Goal: Task Accomplishment & Management: Complete application form

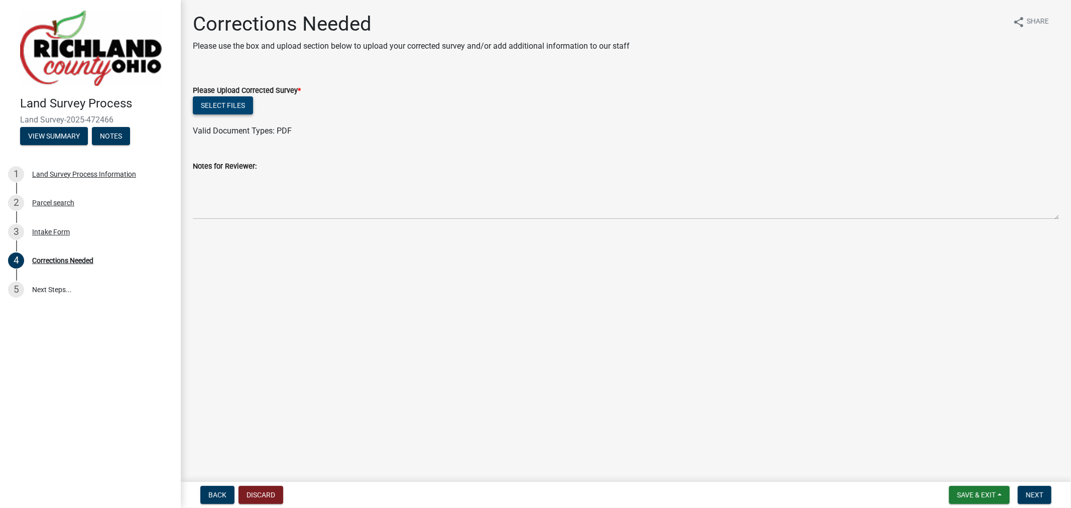
click at [204, 101] on button "Select files" at bounding box center [223, 105] width 60 height 18
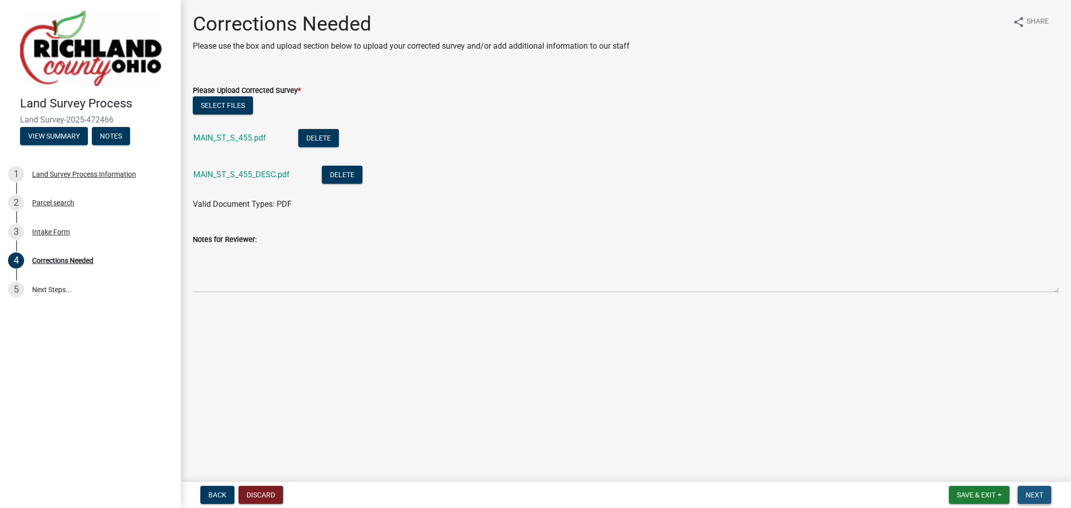
click at [1045, 497] on button "Next" at bounding box center [1035, 495] width 34 height 18
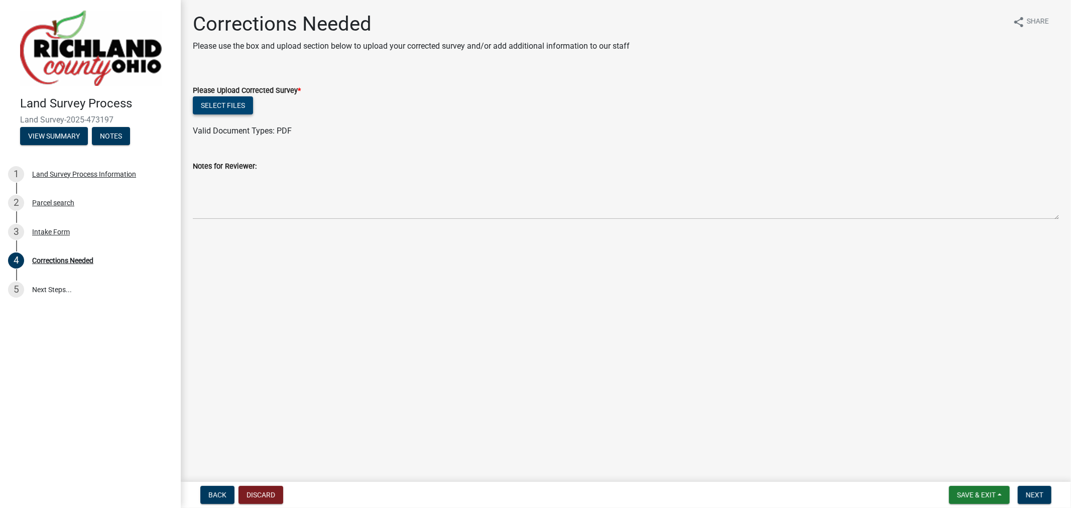
click at [225, 102] on button "Select files" at bounding box center [223, 105] width 60 height 18
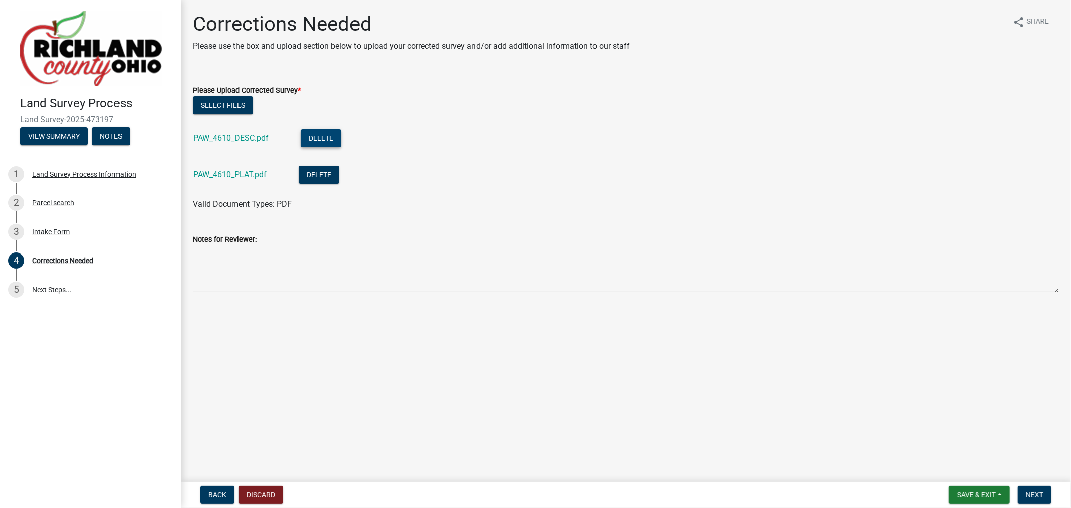
click at [320, 140] on button "Delete" at bounding box center [321, 138] width 41 height 18
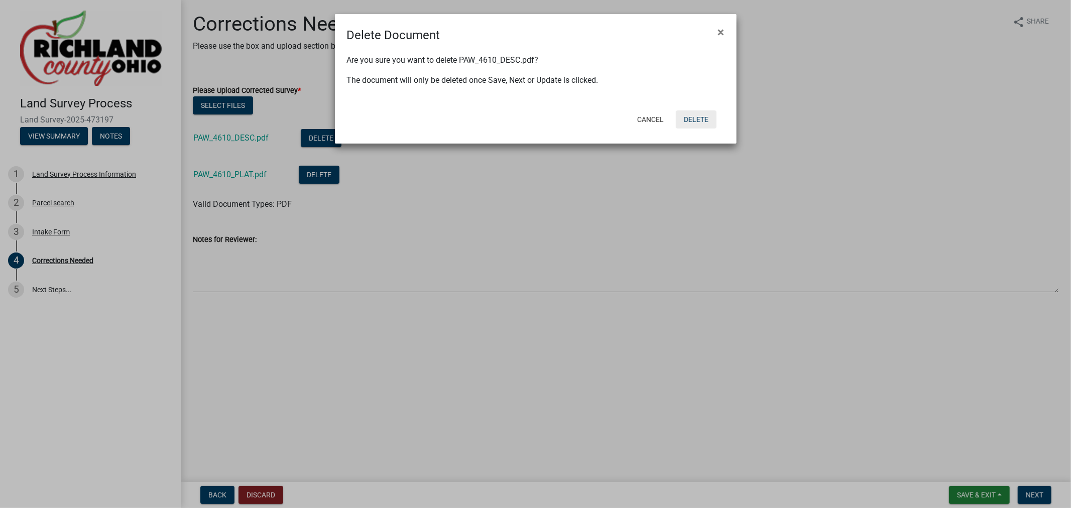
drag, startPoint x: 682, startPoint y: 117, endPoint x: 692, endPoint y: 117, distance: 10.0
click at [686, 117] on button "Delete" at bounding box center [696, 119] width 41 height 18
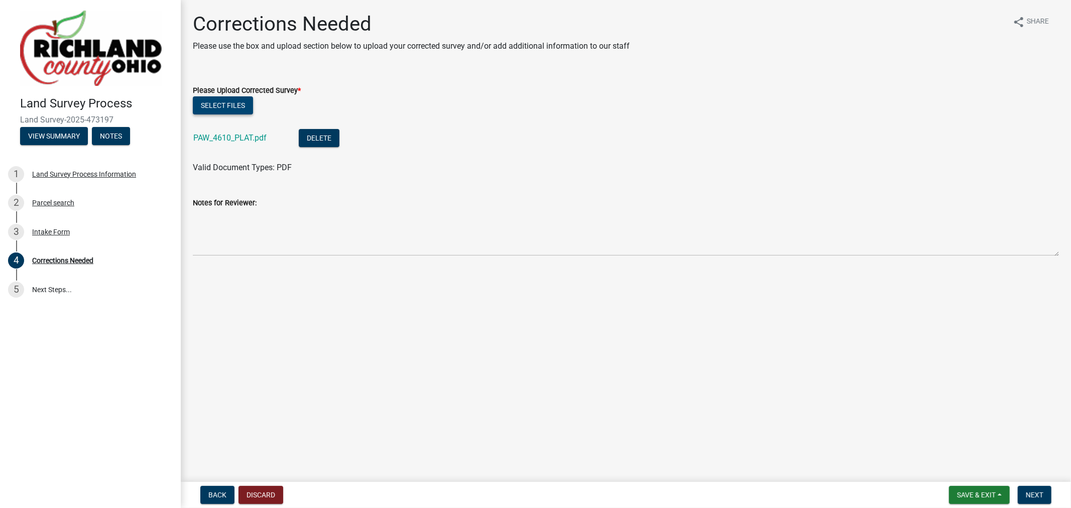
click at [218, 109] on button "Select files" at bounding box center [223, 105] width 60 height 18
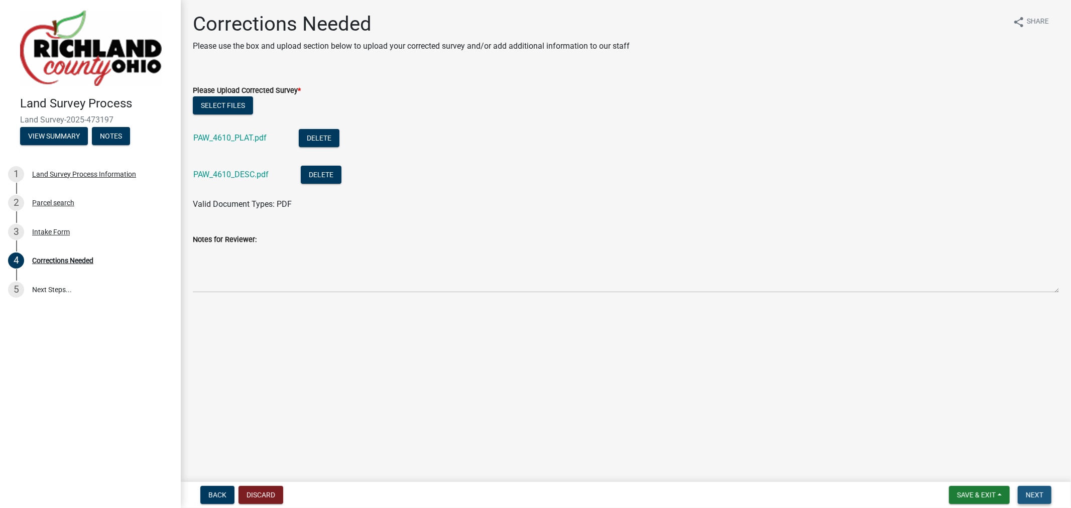
click at [1031, 489] on button "Next" at bounding box center [1035, 495] width 34 height 18
